Goal: Task Accomplishment & Management: Manage account settings

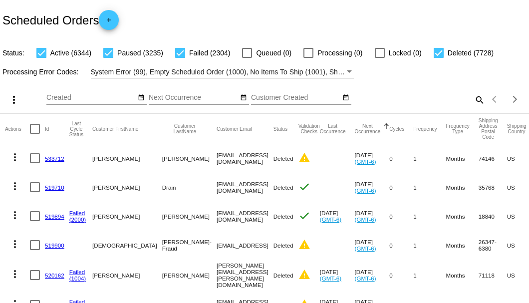
click at [473, 107] on mat-icon "search" at bounding box center [479, 99] width 12 height 15
click at [473, 102] on input "Search" at bounding box center [419, 98] width 132 height 8
paste input "906134"
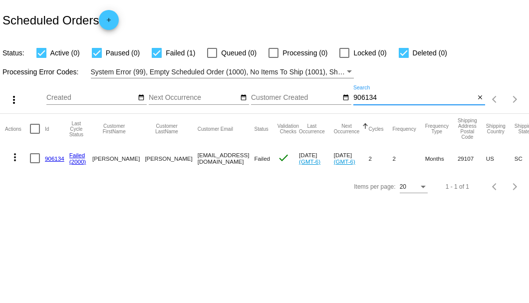
type input "906134"
click at [54, 158] on link "906134" at bounding box center [54, 158] width 19 height 6
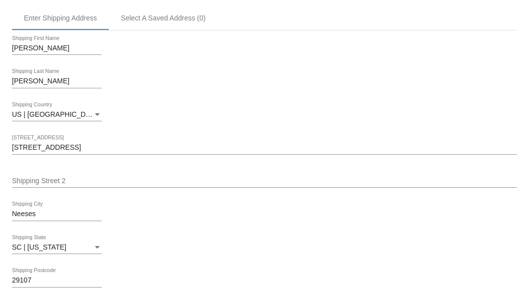
scroll to position [432, 0]
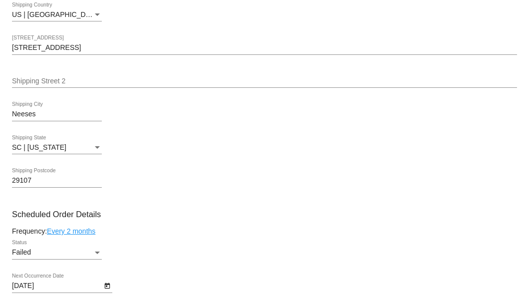
click at [94, 251] on div "Status" at bounding box center [97, 252] width 9 height 8
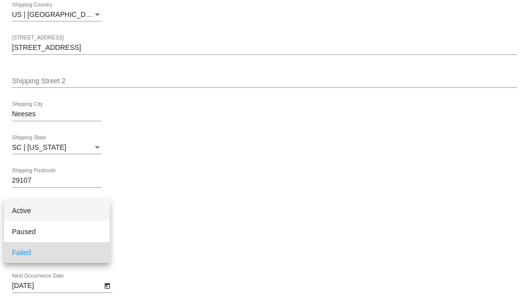
click at [83, 213] on span "Active" at bounding box center [57, 210] width 90 height 21
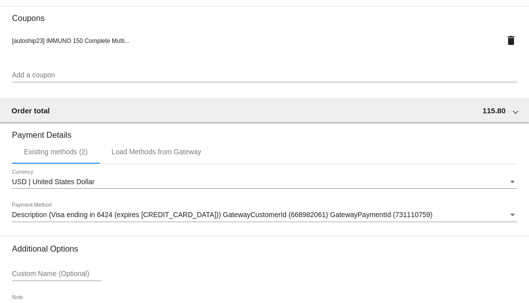
scroll to position [1005, 0]
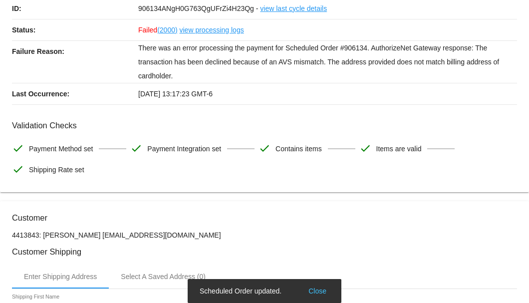
scroll to position [0, 0]
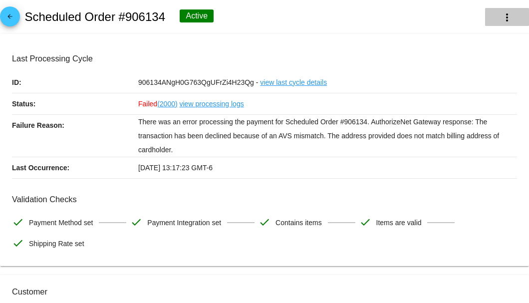
click at [505, 21] on mat-icon "more_vert" at bounding box center [507, 17] width 12 height 12
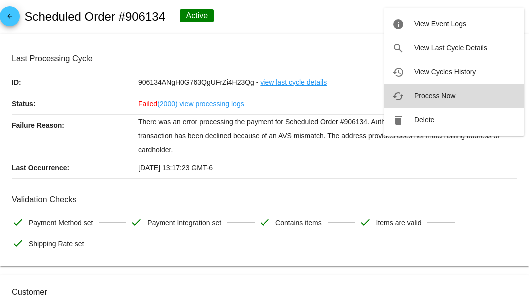
click at [425, 98] on span "Process Now" at bounding box center [434, 96] width 41 height 8
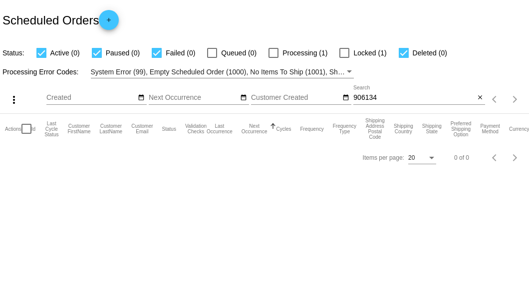
click at [406, 101] on input "906134" at bounding box center [413, 98] width 121 height 8
type input "906134"
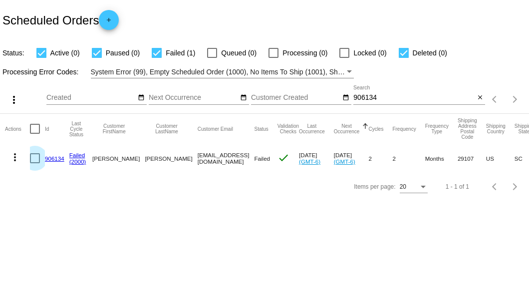
click at [36, 162] on div at bounding box center [35, 158] width 10 height 10
click at [35, 163] on input "checkbox" at bounding box center [34, 163] width 0 height 0
checkbox input "true"
click at [17, 161] on mat-icon "more_vert" at bounding box center [15, 157] width 12 height 12
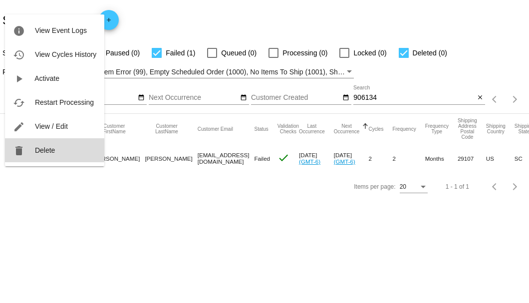
click at [37, 150] on span "Delete" at bounding box center [45, 150] width 20 height 8
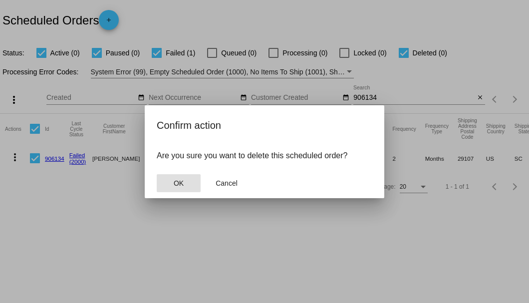
click at [175, 179] on span "OK" at bounding box center [179, 183] width 10 height 8
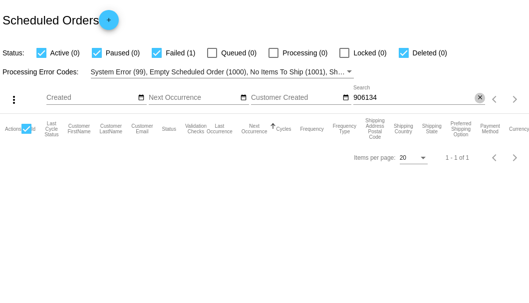
click at [480, 98] on mat-icon "close" at bounding box center [479, 98] width 7 height 8
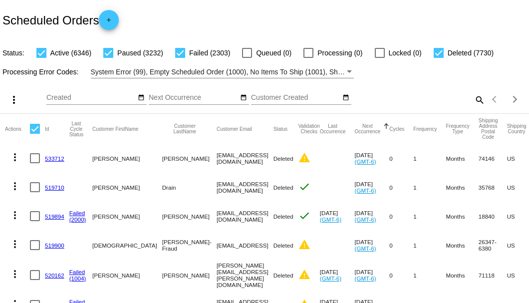
click at [474, 107] on mat-icon "search" at bounding box center [479, 99] width 12 height 15
click at [474, 102] on input "Search" at bounding box center [419, 98] width 132 height 8
paste input "[EMAIL_ADDRESS][DOMAIN_NAME]"
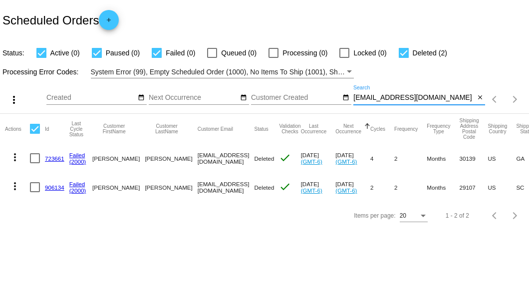
type input "[EMAIL_ADDRESS][DOMAIN_NAME]"
click at [55, 183] on mat-cell "906134" at bounding box center [57, 187] width 24 height 29
click at [54, 184] on link "906134" at bounding box center [54, 187] width 19 height 6
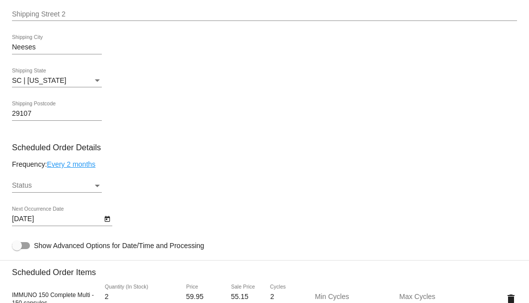
scroll to position [599, 0]
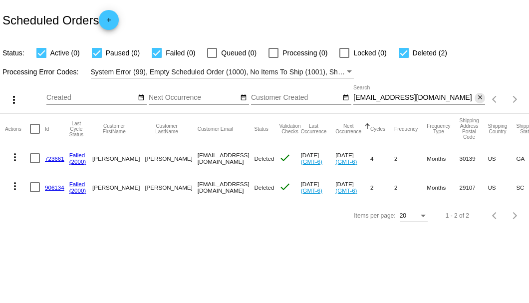
click at [476, 96] on mat-icon "close" at bounding box center [479, 98] width 7 height 8
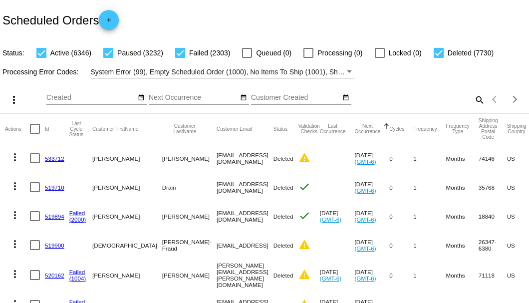
click at [474, 107] on mat-icon "search" at bounding box center [479, 99] width 12 height 15
click at [474, 102] on input "Search" at bounding box center [419, 98] width 132 height 8
paste input "29107"
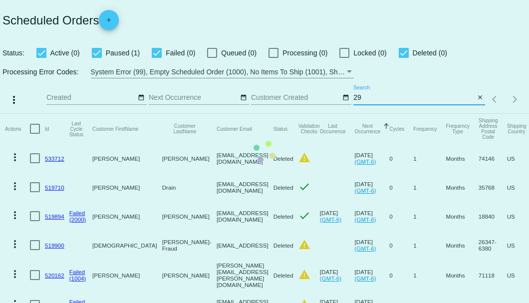
type input "2"
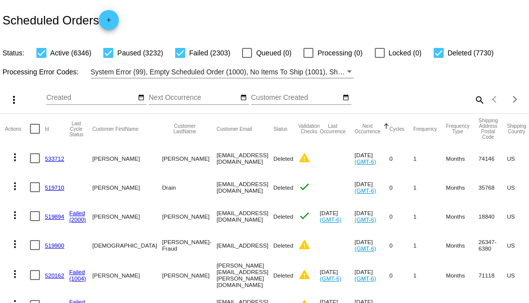
click at [473, 107] on mat-icon "search" at bounding box center [479, 99] width 12 height 15
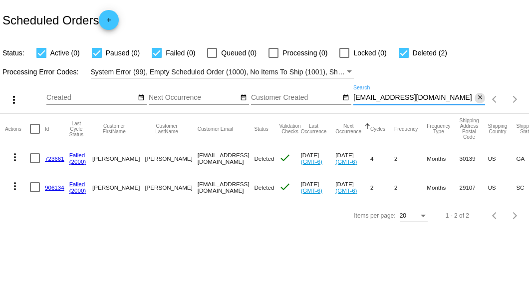
type input "[EMAIL_ADDRESS][DOMAIN_NAME]"
click at [482, 98] on mat-icon "close" at bounding box center [479, 98] width 7 height 8
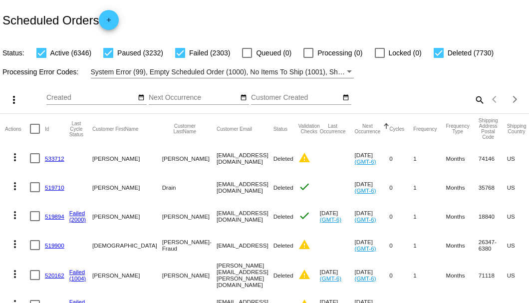
click at [473, 107] on mat-icon "search" at bounding box center [479, 99] width 12 height 15
click at [472, 102] on input "Search" at bounding box center [419, 98] width 132 height 8
paste input "odawn49@yahoo.com"
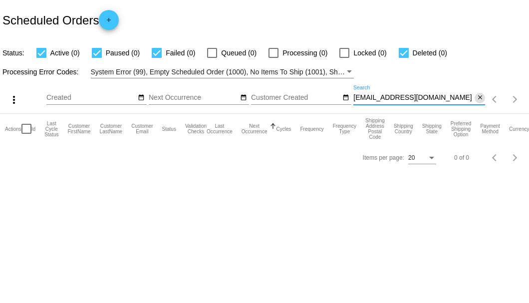
type input "odawn49@yahoo.com"
click at [479, 100] on mat-icon "close" at bounding box center [479, 98] width 7 height 8
